Goal: Information Seeking & Learning: Learn about a topic

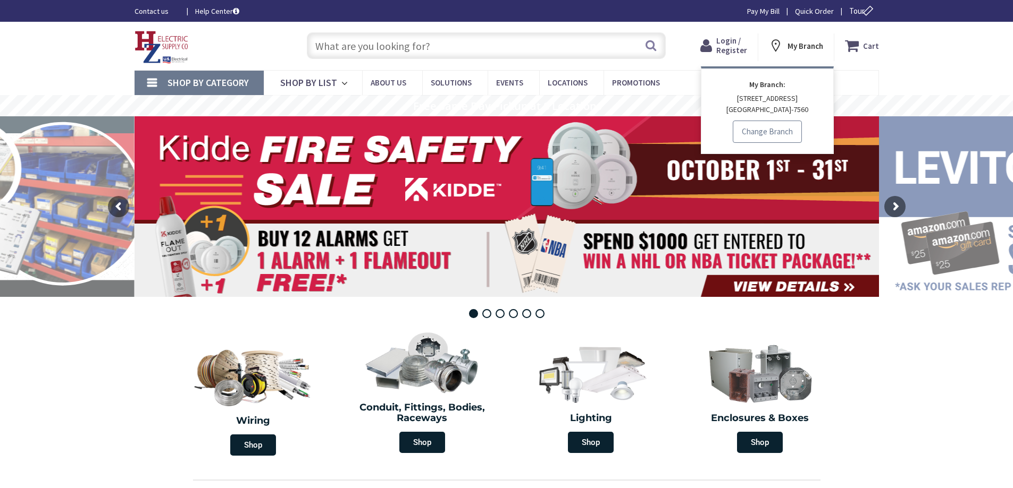
click at [770, 132] on link "Change Branch" at bounding box center [766, 132] width 69 height 22
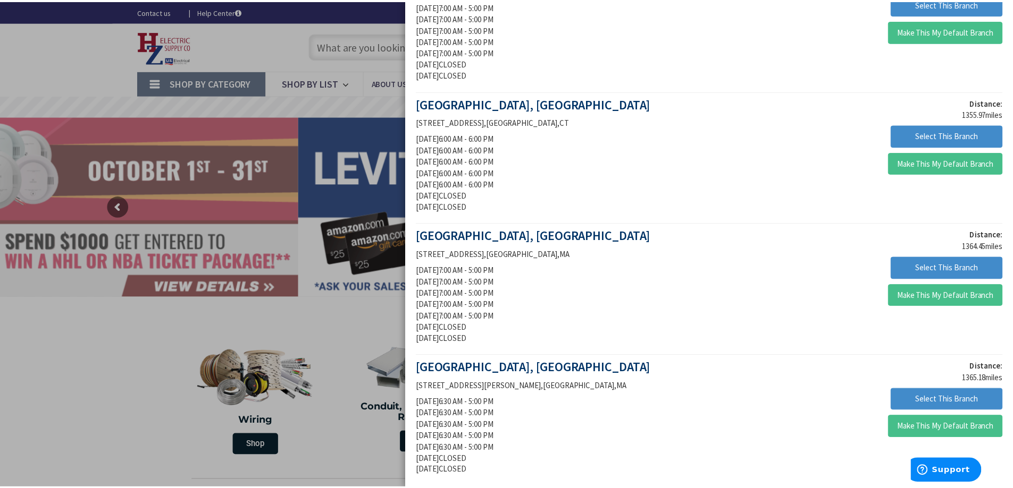
scroll to position [796, 0]
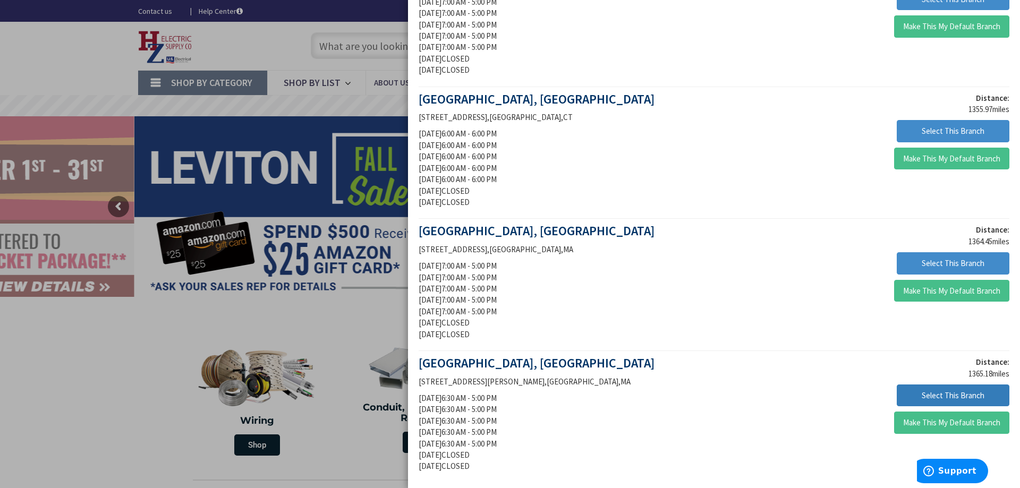
click at [932, 393] on button "Select This Branch" at bounding box center [953, 396] width 113 height 22
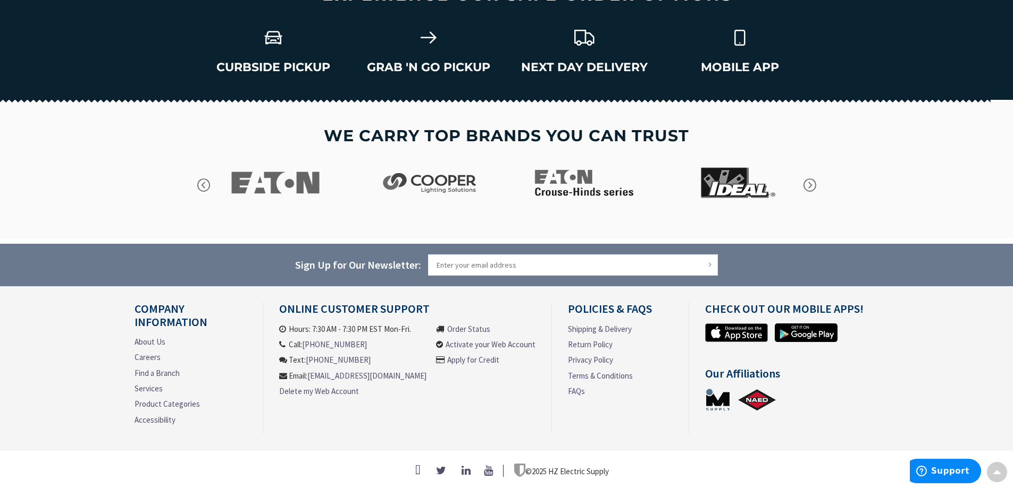
scroll to position [1469, 0]
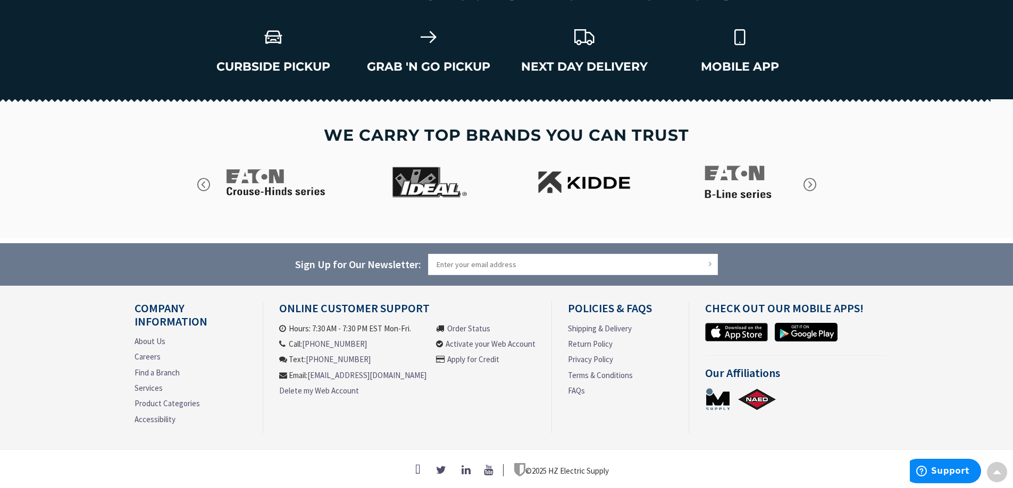
click at [137, 336] on link "About Us" at bounding box center [149, 341] width 31 height 11
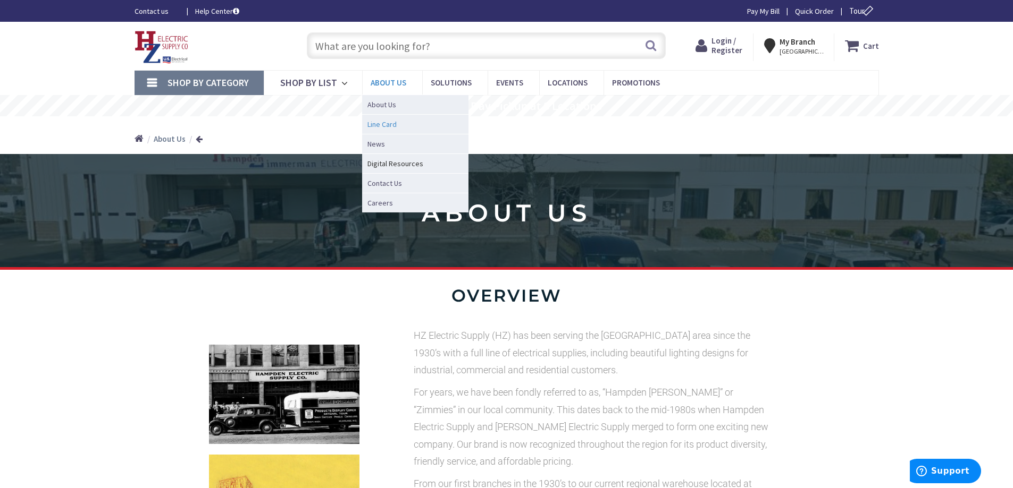
click at [374, 125] on span "Line Card" at bounding box center [381, 124] width 29 height 11
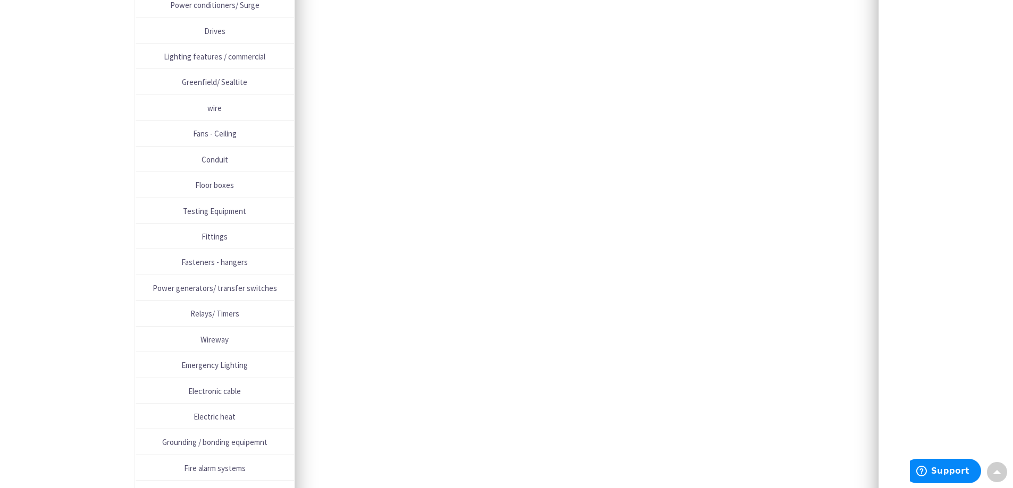
scroll to position [464, 0]
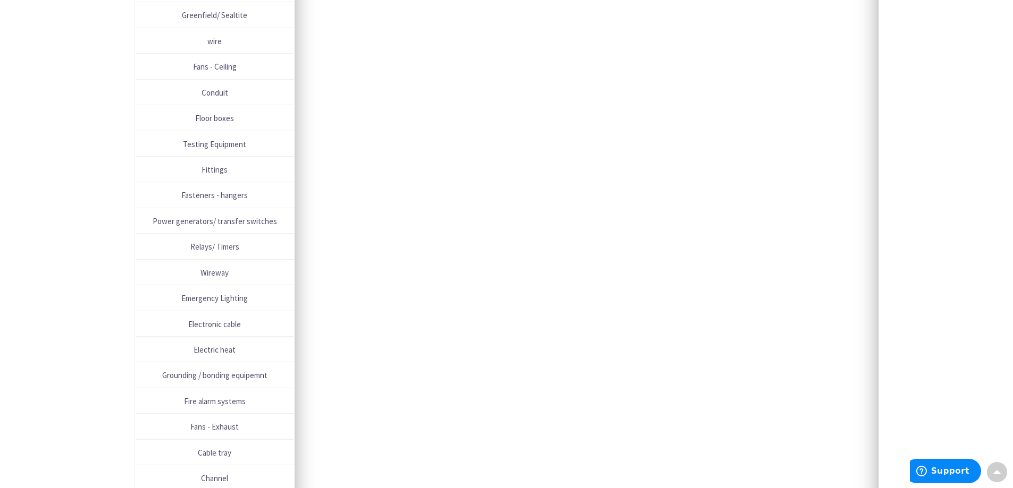
click at [206, 272] on span "Wireway" at bounding box center [215, 273] width 148 height 14
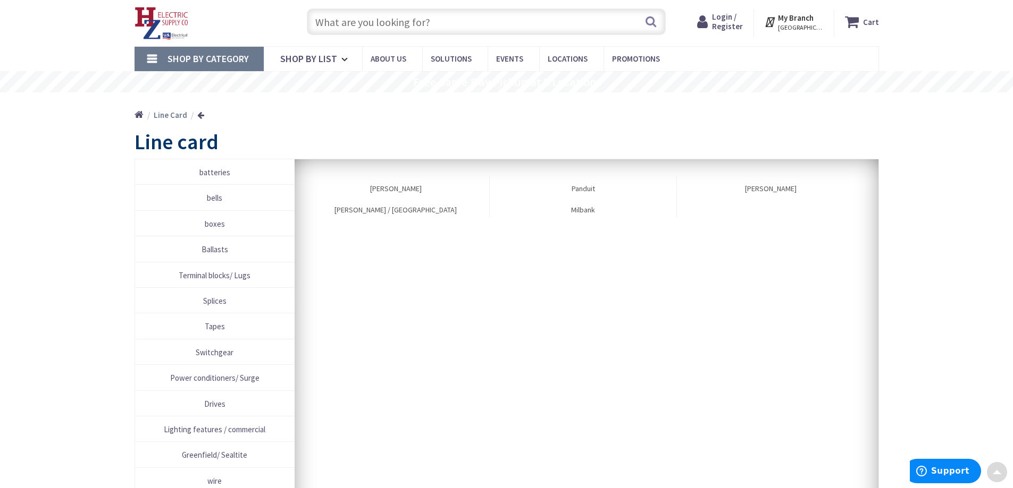
scroll to position [0, 0]
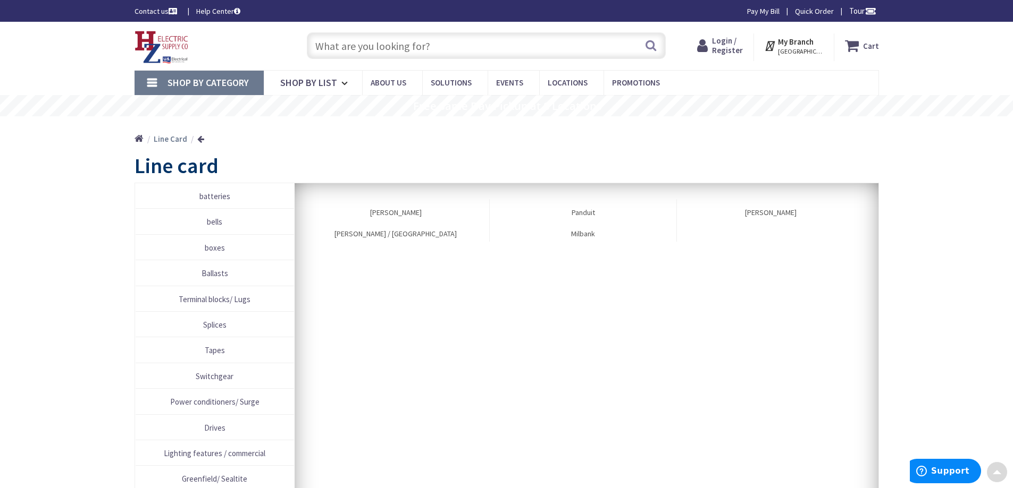
drag, startPoint x: 700, startPoint y: 255, endPoint x: 701, endPoint y: 246, distance: 9.1
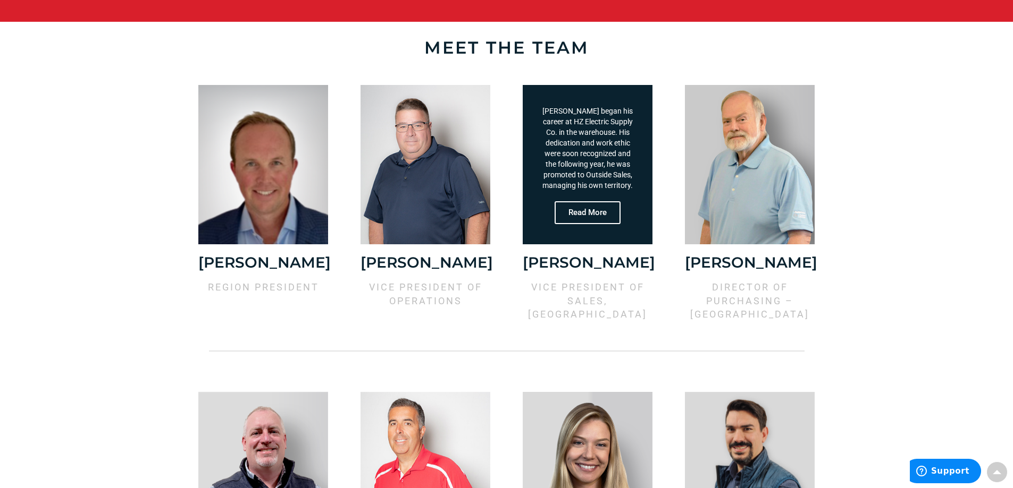
click at [580, 215] on span "Read More" at bounding box center [587, 212] width 66 height 23
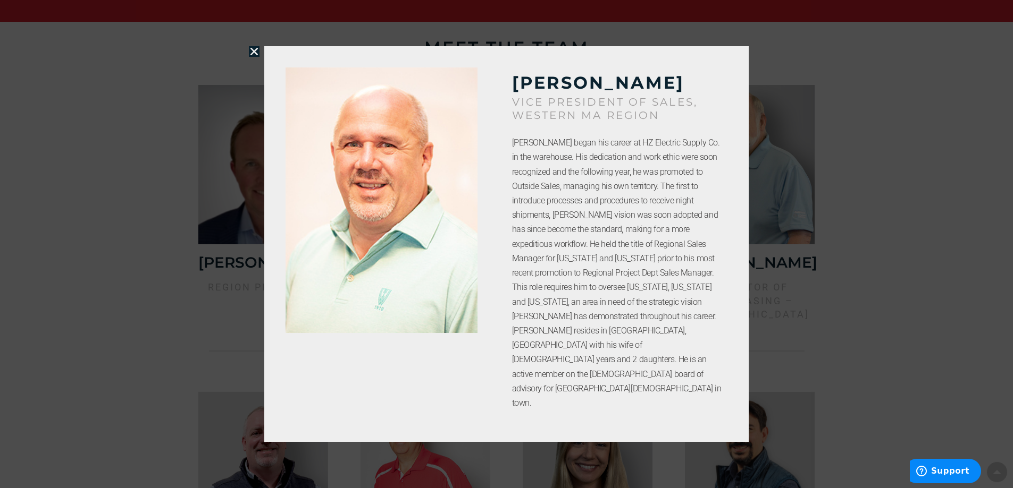
click at [255, 57] on icon "Close" at bounding box center [254, 51] width 11 height 11
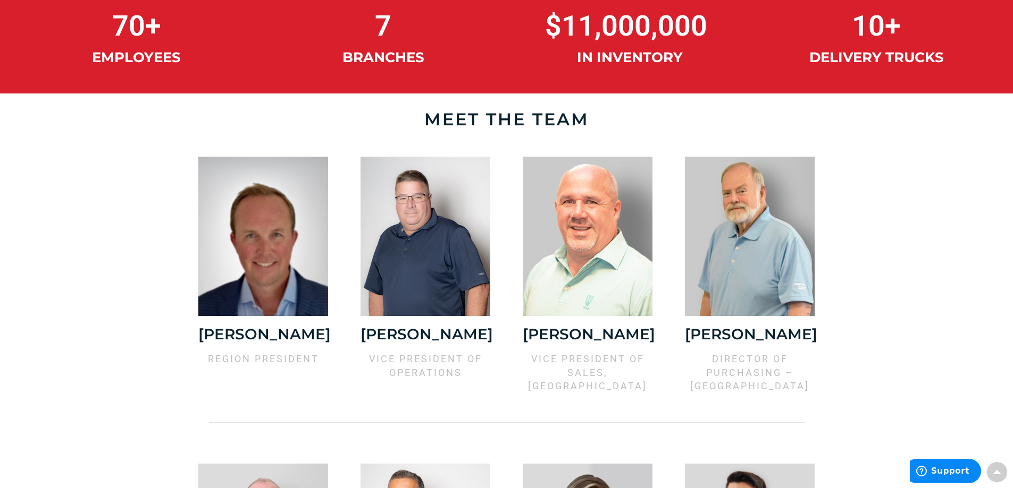
scroll to position [744, 0]
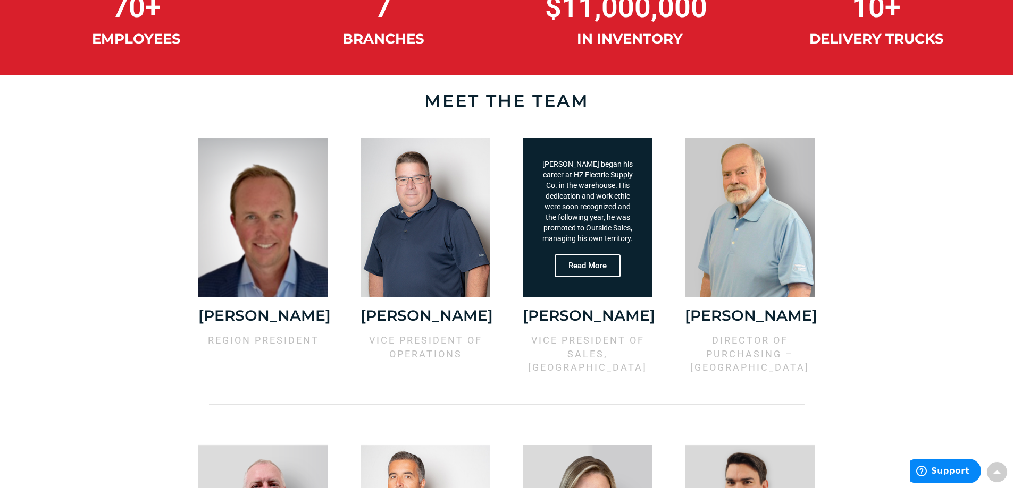
click at [597, 263] on span "Read More" at bounding box center [587, 265] width 66 height 23
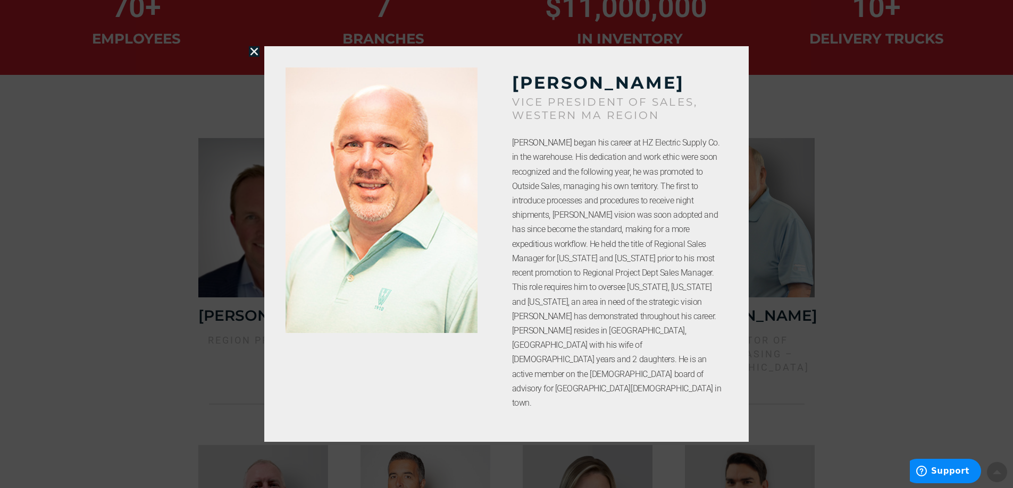
click at [255, 57] on icon "Close" at bounding box center [254, 51] width 11 height 11
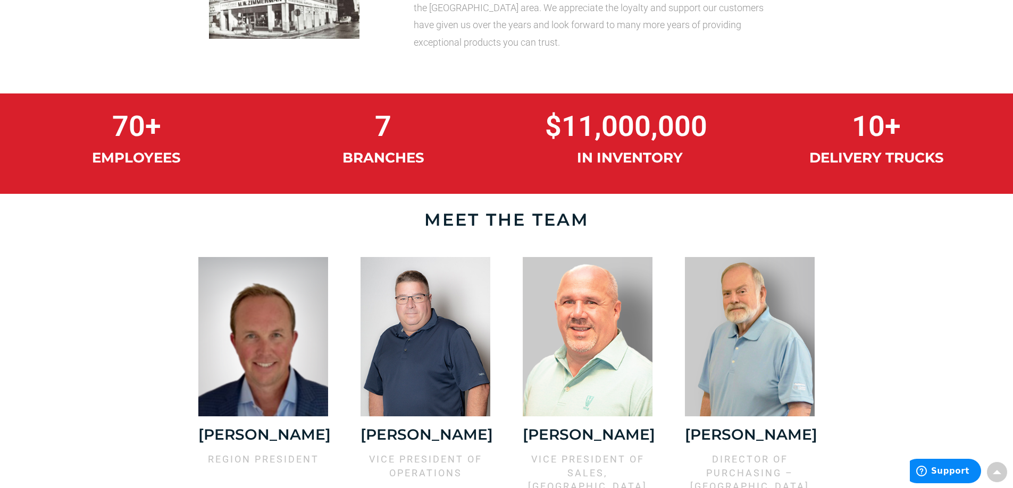
scroll to position [606, 0]
